Goal: Task Accomplishment & Management: Use online tool/utility

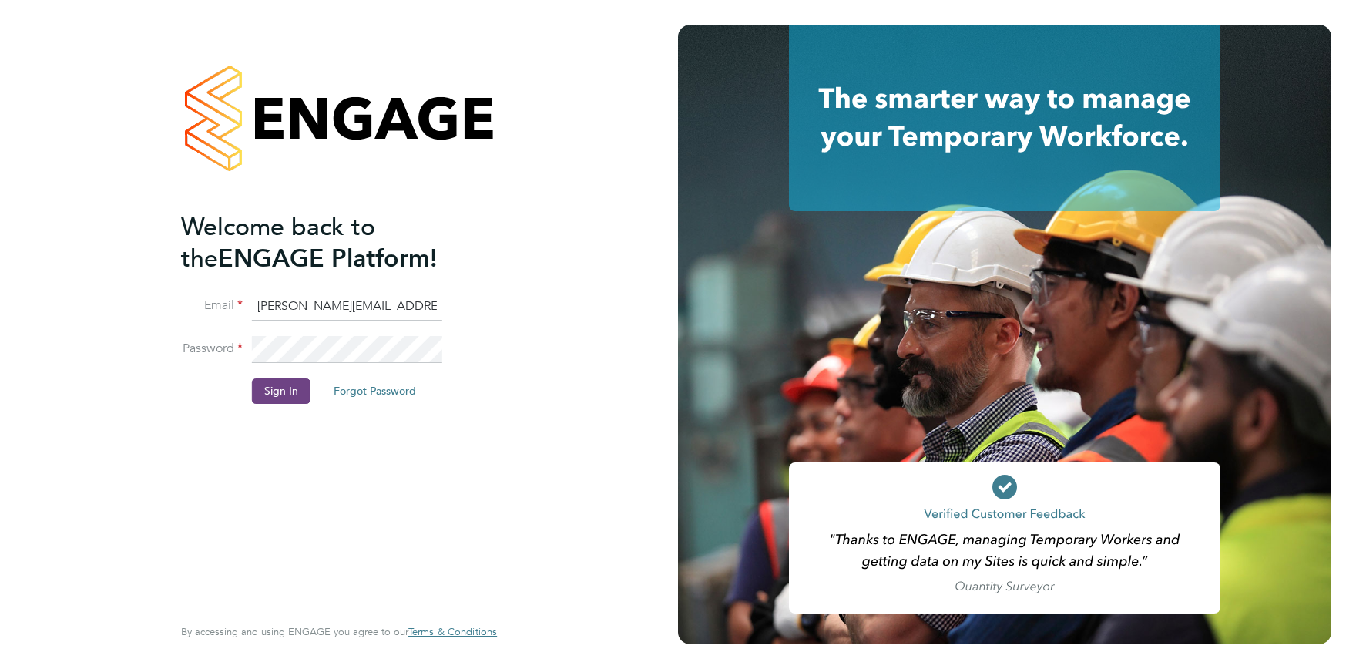
click at [256, 388] on button "Sign In" at bounding box center [281, 390] width 59 height 25
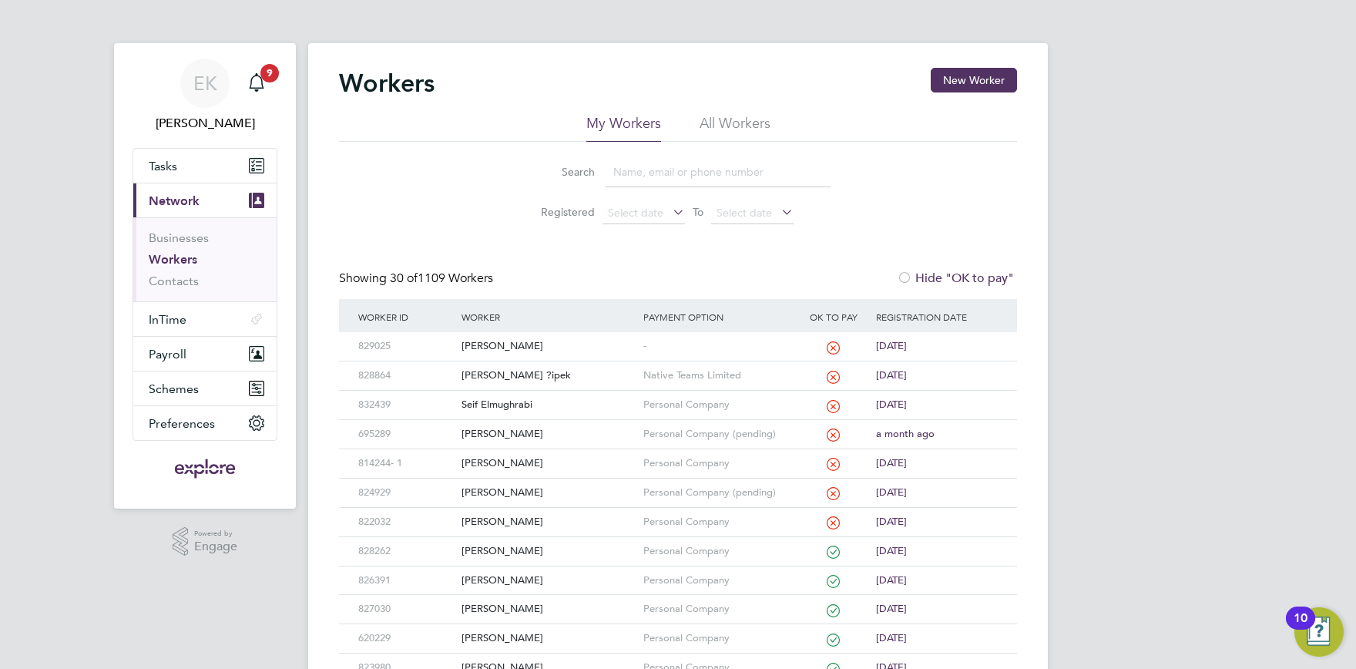
click at [646, 172] on input at bounding box center [718, 172] width 225 height 30
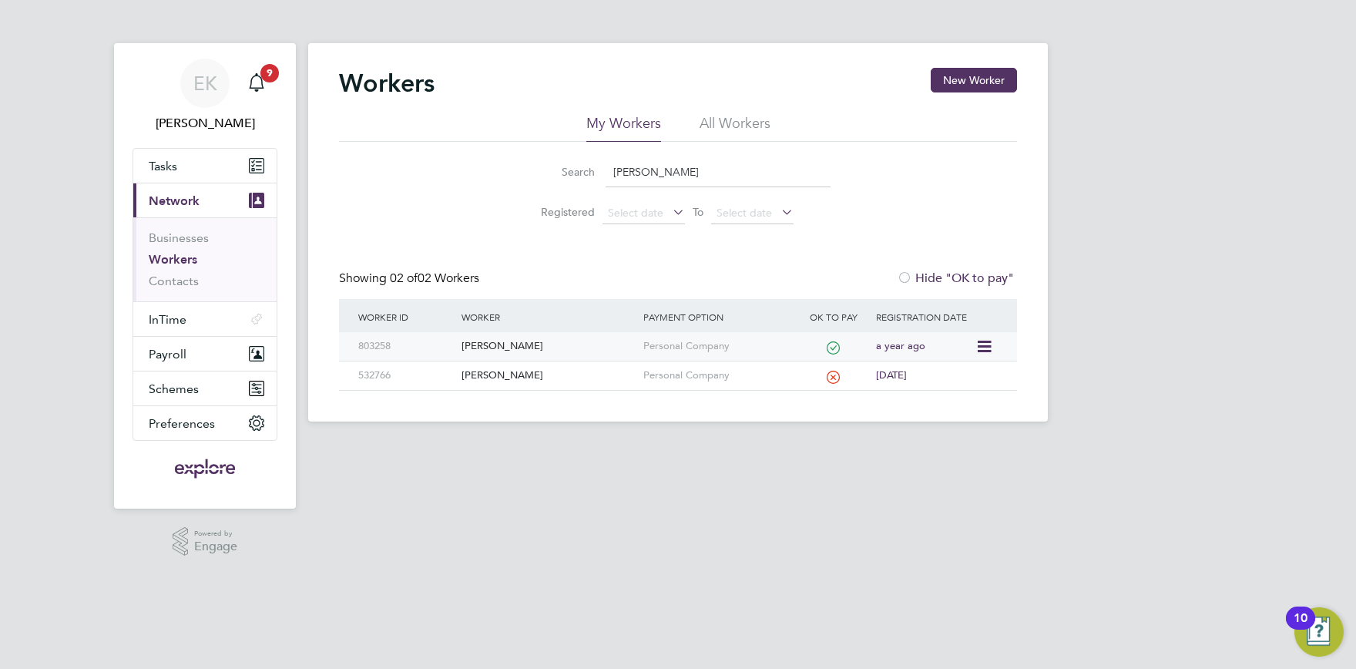
type input "[PERSON_NAME]"
click at [512, 337] on div "[PERSON_NAME]" at bounding box center [548, 346] width 181 height 29
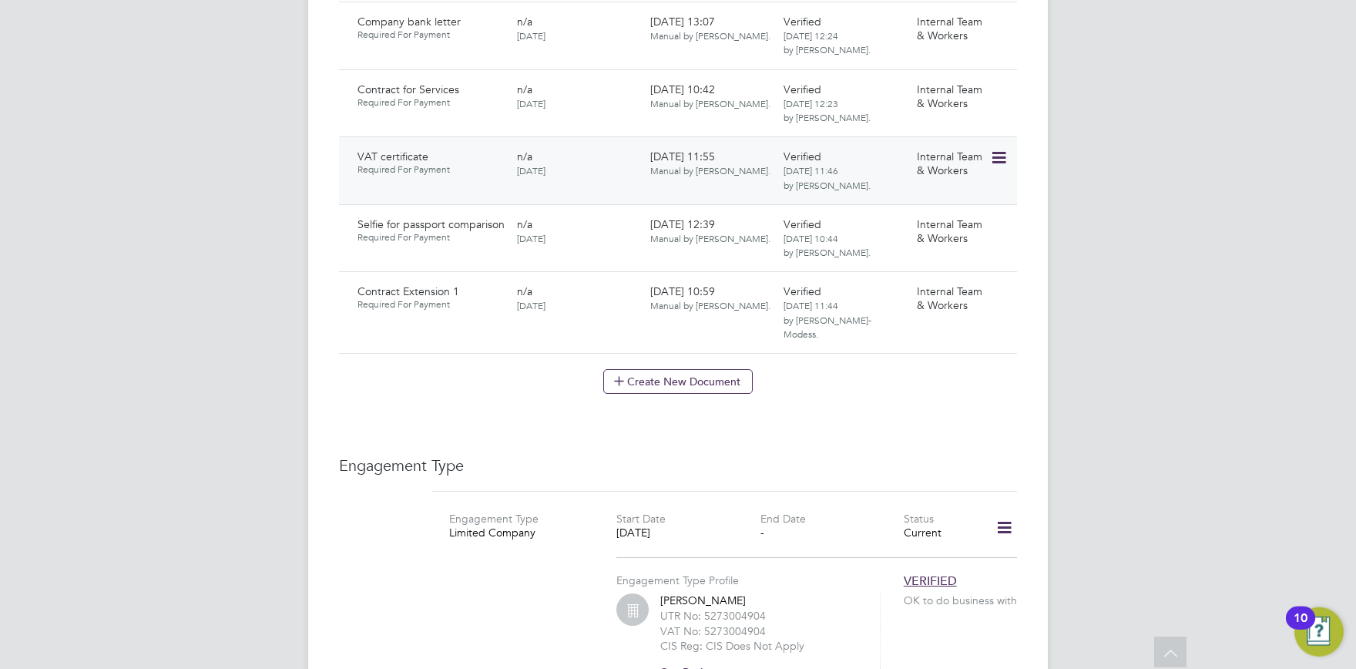
scroll to position [1356, 0]
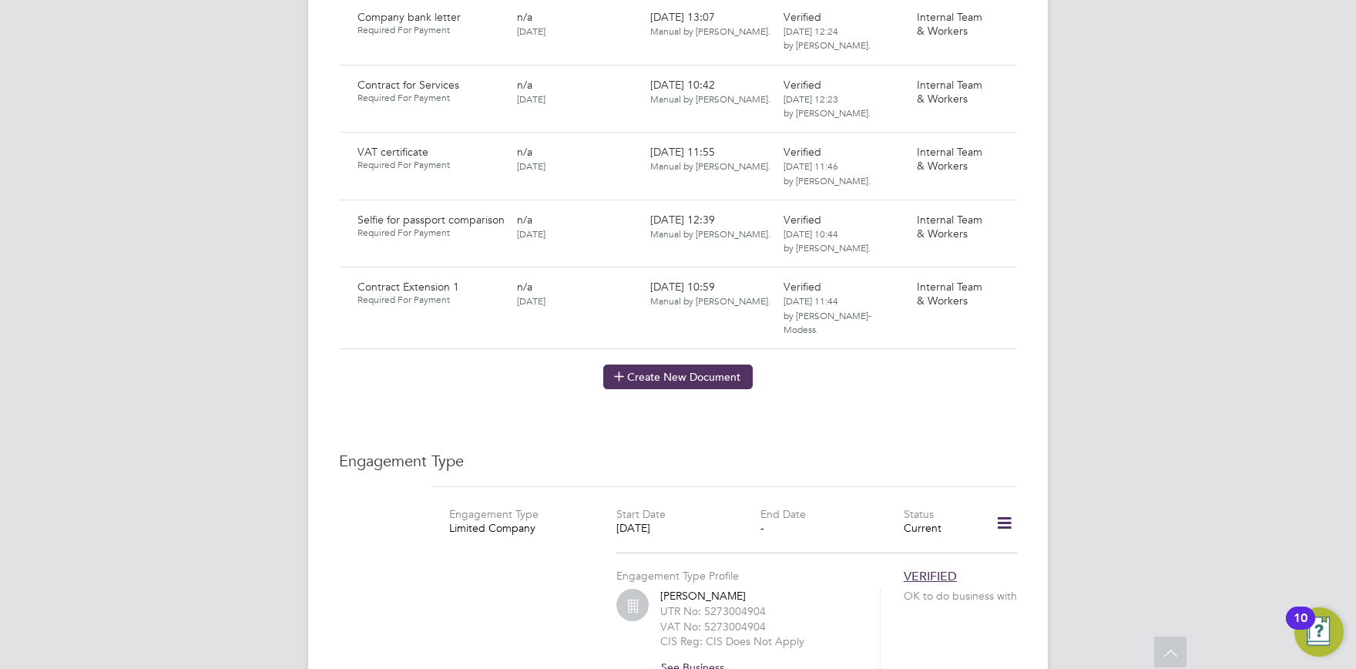
click at [664, 364] on button "Create New Document" at bounding box center [677, 376] width 149 height 25
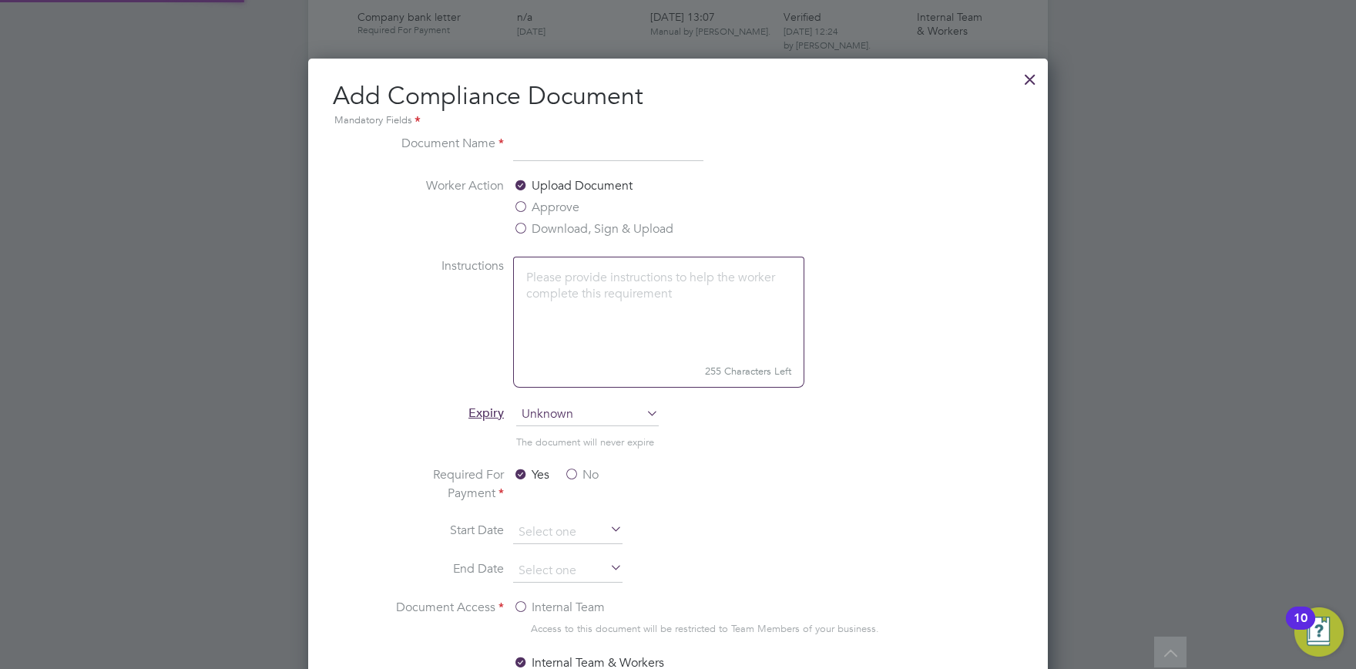
scroll to position [807, 740]
type input "Contract Extension 2"
drag, startPoint x: 598, startPoint y: 234, endPoint x: 617, endPoint y: 233, distance: 19.3
click at [599, 234] on label "Download, Sign & Upload" at bounding box center [593, 229] width 160 height 18
click at [0, 0] on input "Download, Sign & Upload" at bounding box center [0, 0] width 0 height 0
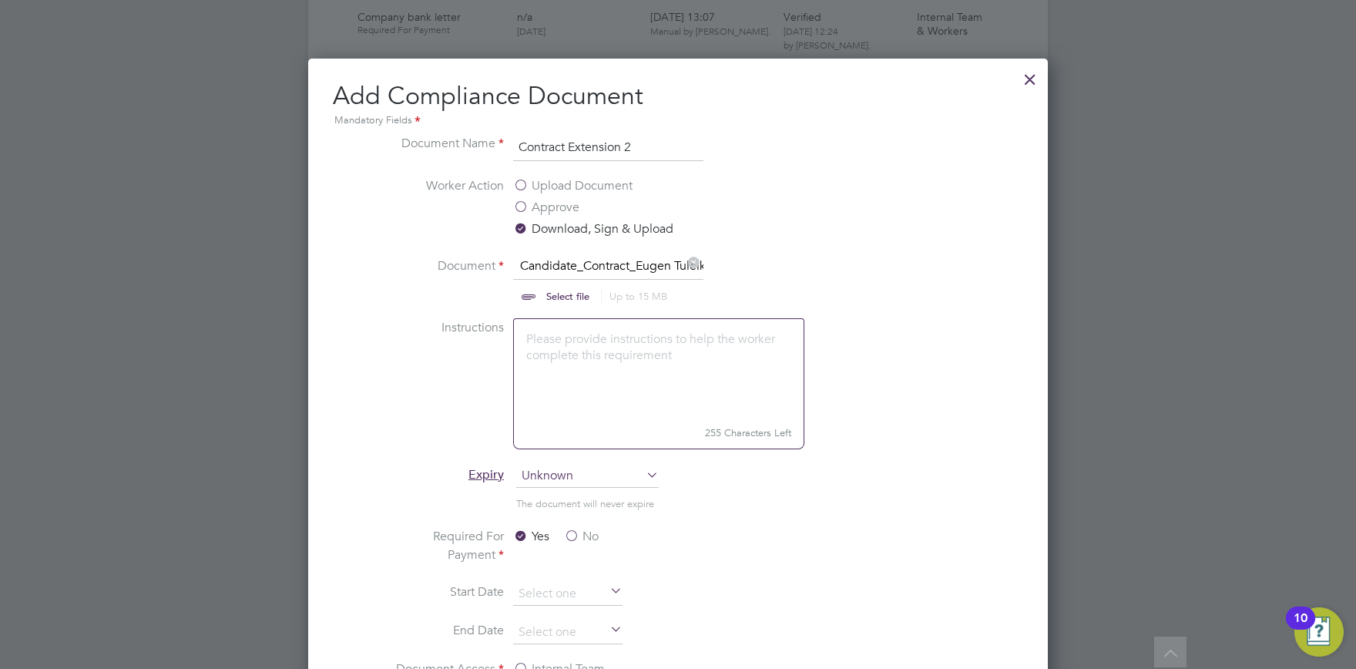
scroll to position [1745, 0]
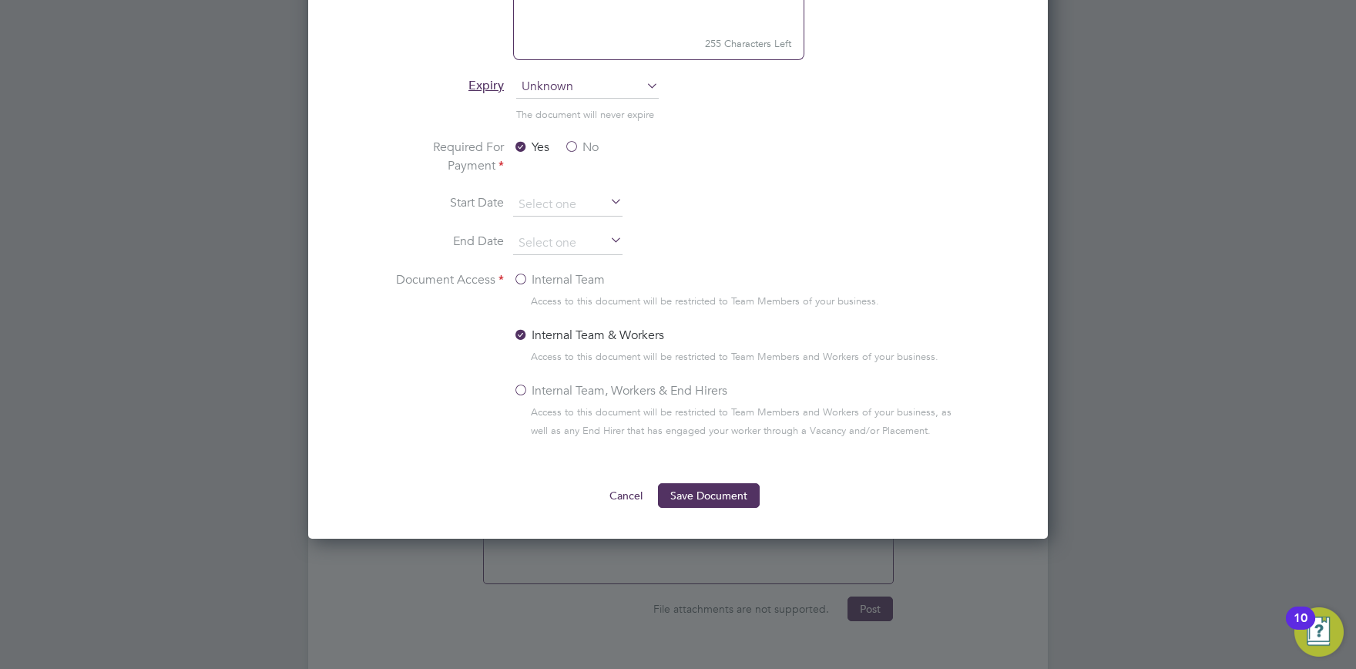
click at [690, 479] on ng-form "Document Name Contract Extension 2 Worker Action Upload Document Approve Downlo…" at bounding box center [678, 126] width 690 height 763
drag, startPoint x: 735, startPoint y: 489, endPoint x: 803, endPoint y: 504, distance: 69.4
click at [735, 490] on button "Save Document" at bounding box center [709, 495] width 102 height 25
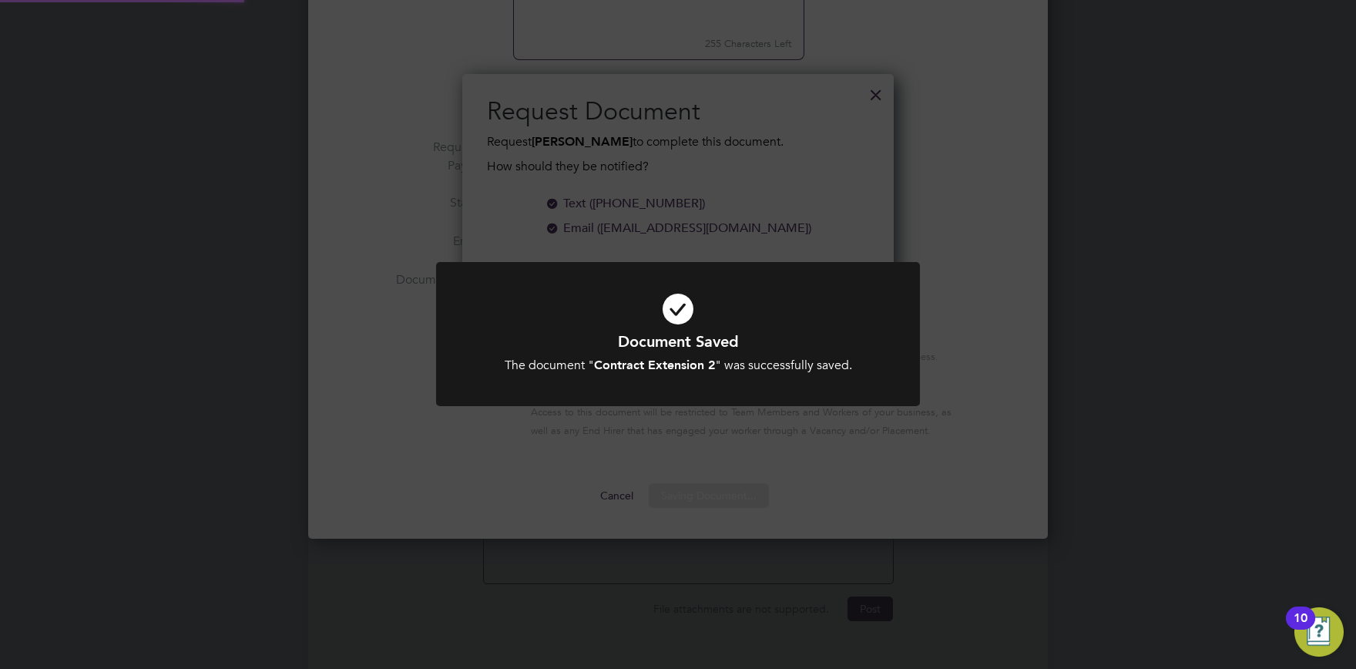
scroll to position [247, 432]
click at [790, 502] on div "Document Saved The document " Contract Extension 2 " was successfully saved. Ca…" at bounding box center [678, 334] width 1356 height 669
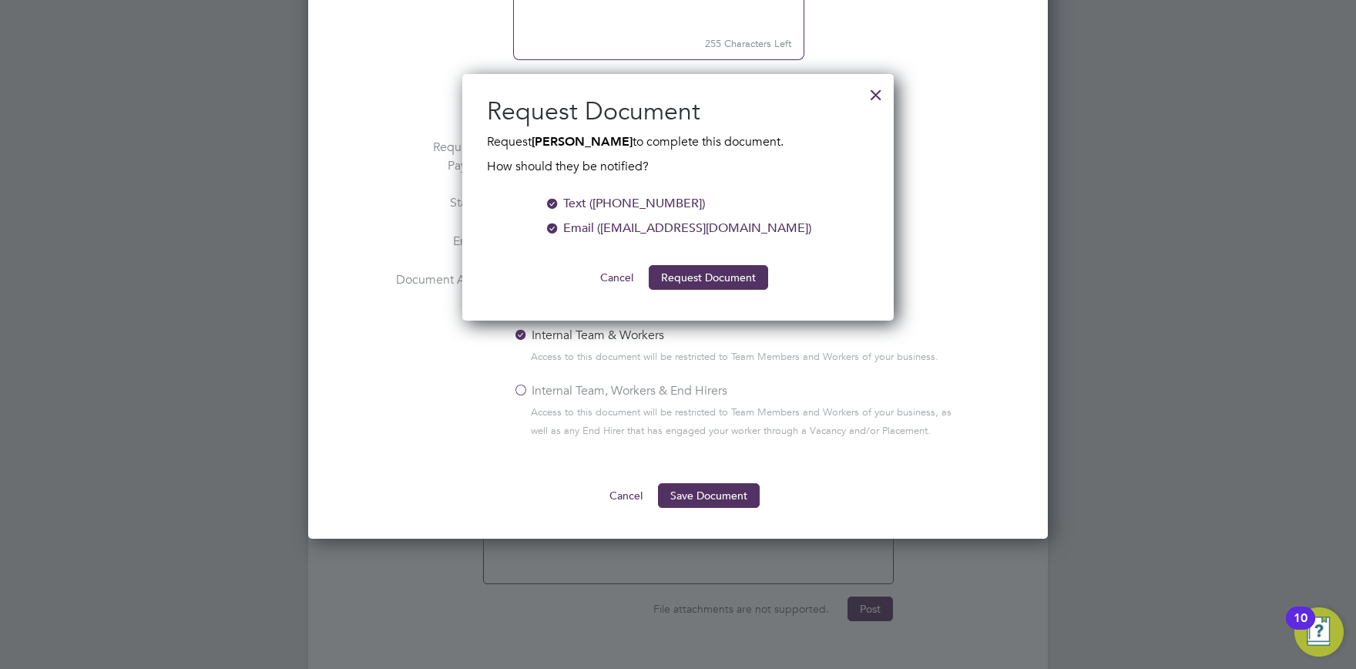
click at [678, 293] on div "Request Document Request Eugen Tuleika to complete this document. How should th…" at bounding box center [677, 197] width 431 height 247
click at [688, 273] on button "Request Document" at bounding box center [708, 277] width 119 height 25
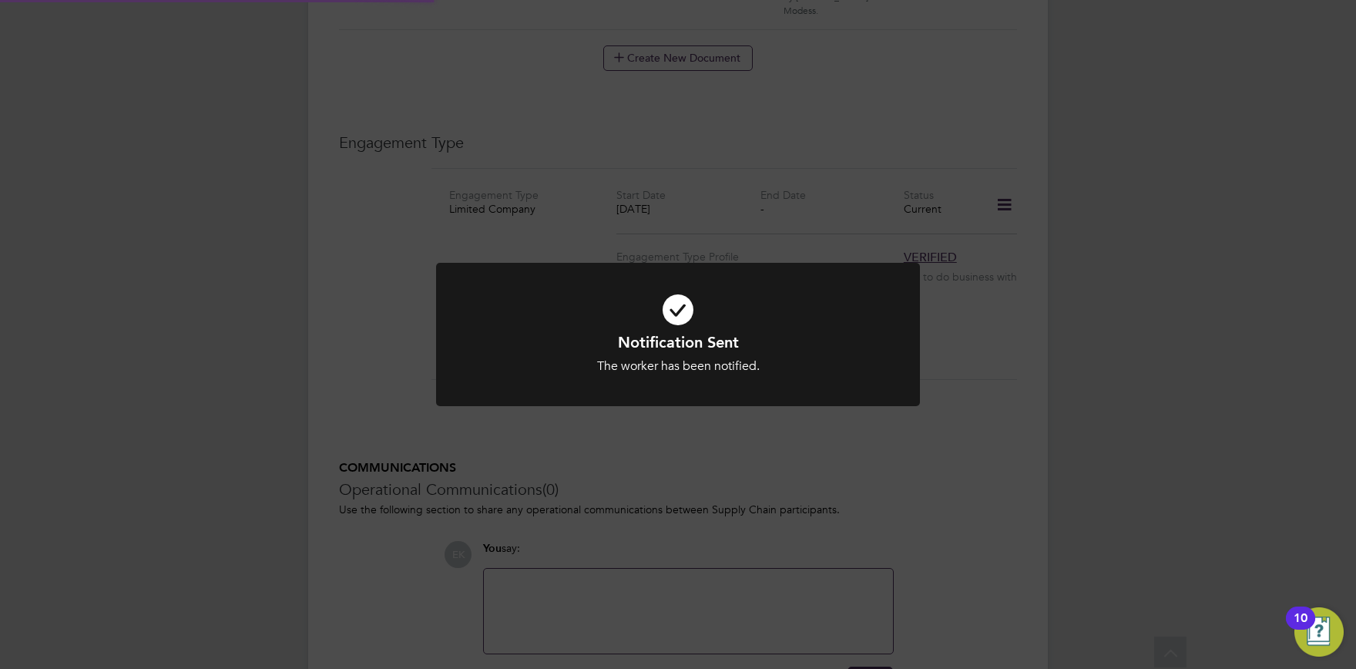
scroll to position [1745, 0]
click at [909, 402] on div at bounding box center [678, 335] width 484 height 144
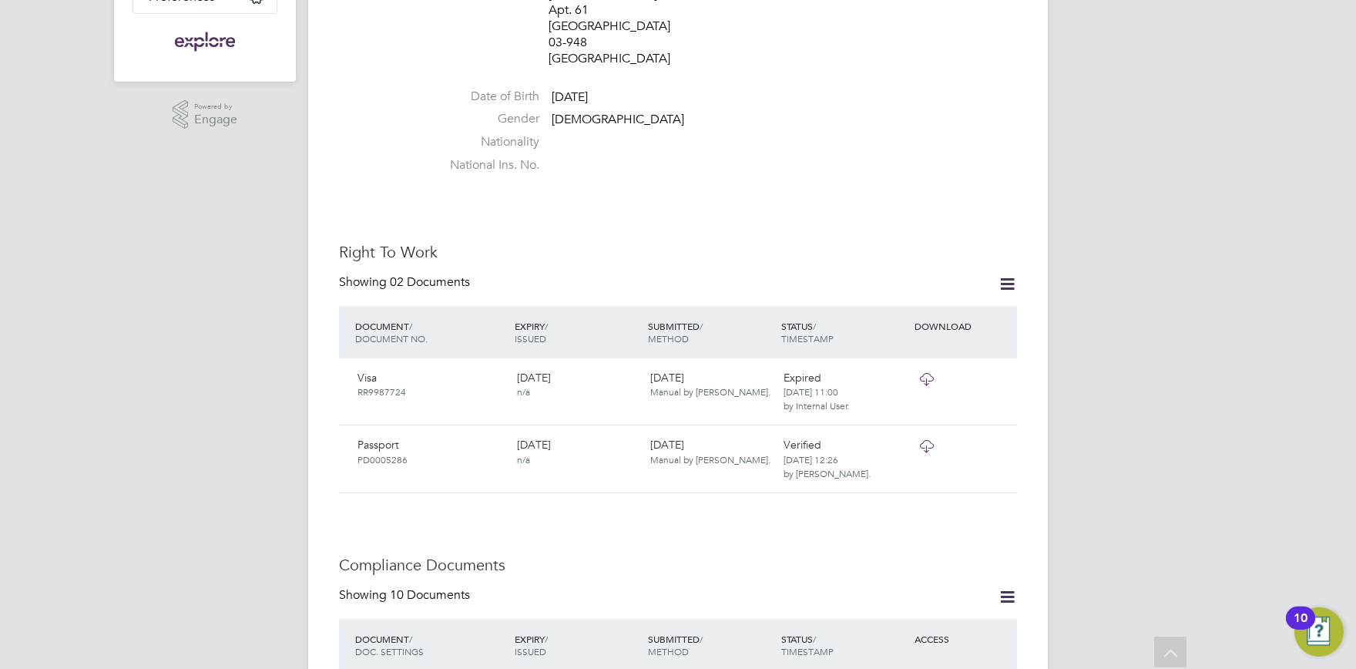
scroll to position [304, 0]
